Goal: Find specific page/section: Find specific page/section

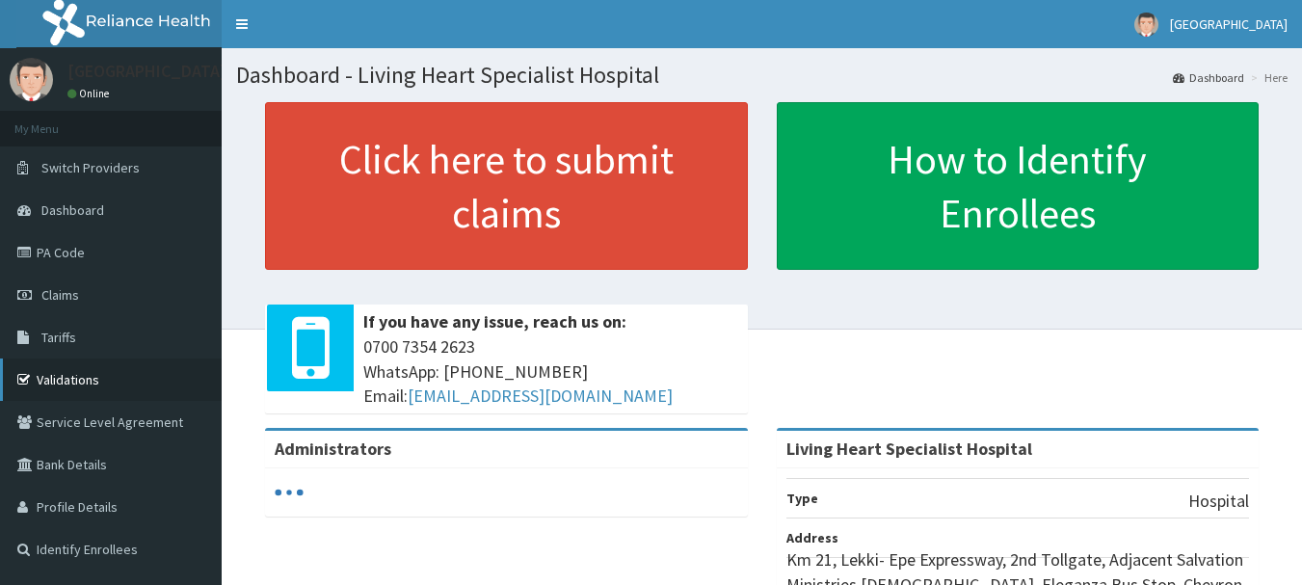
click at [131, 382] on link "Validations" at bounding box center [111, 380] width 222 height 42
click at [102, 380] on link "Validations" at bounding box center [111, 380] width 222 height 42
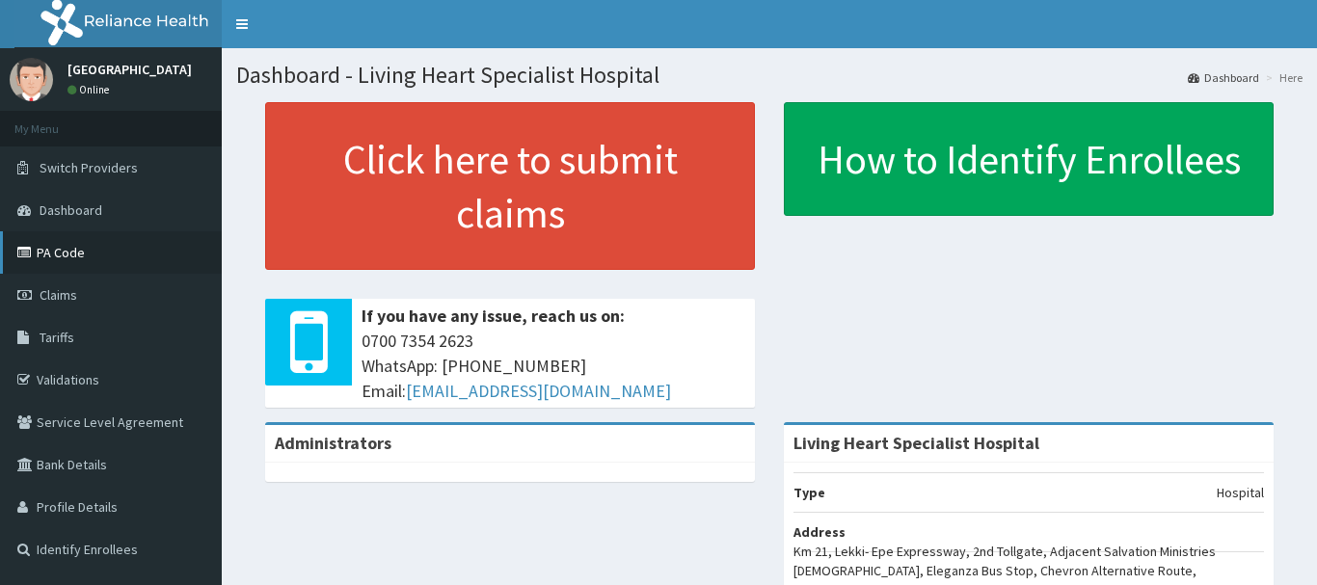
click at [142, 266] on link "PA Code" at bounding box center [111, 252] width 222 height 42
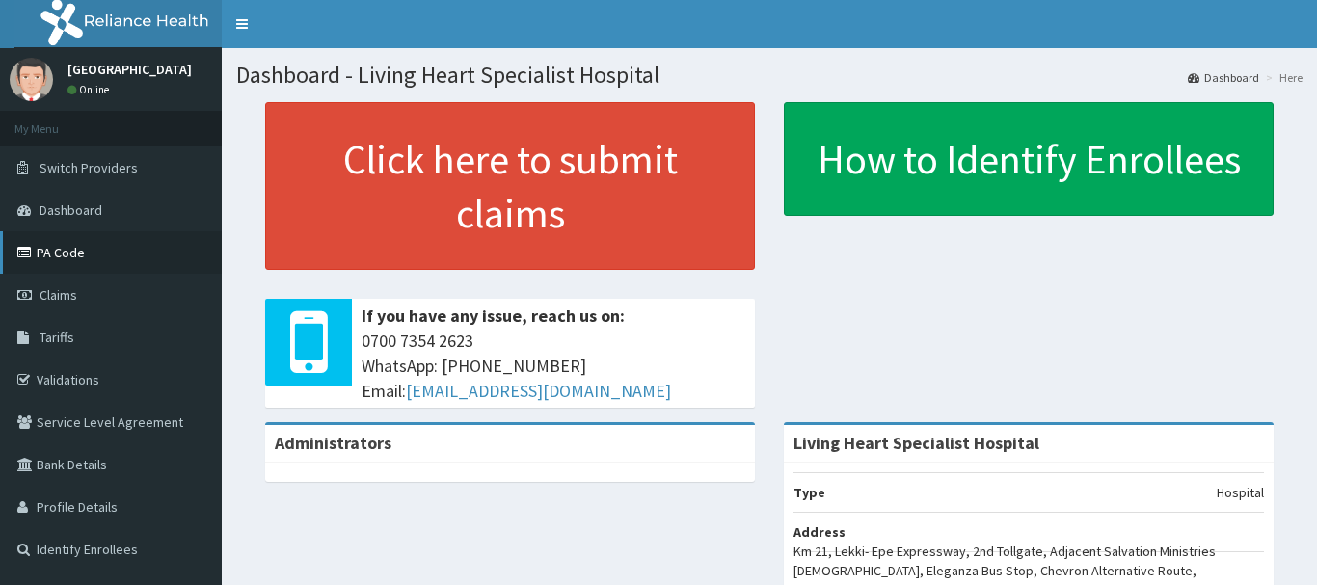
click at [142, 266] on link "PA Code" at bounding box center [111, 252] width 222 height 42
